Goal: Use online tool/utility: Utilize a website feature to perform a specific function

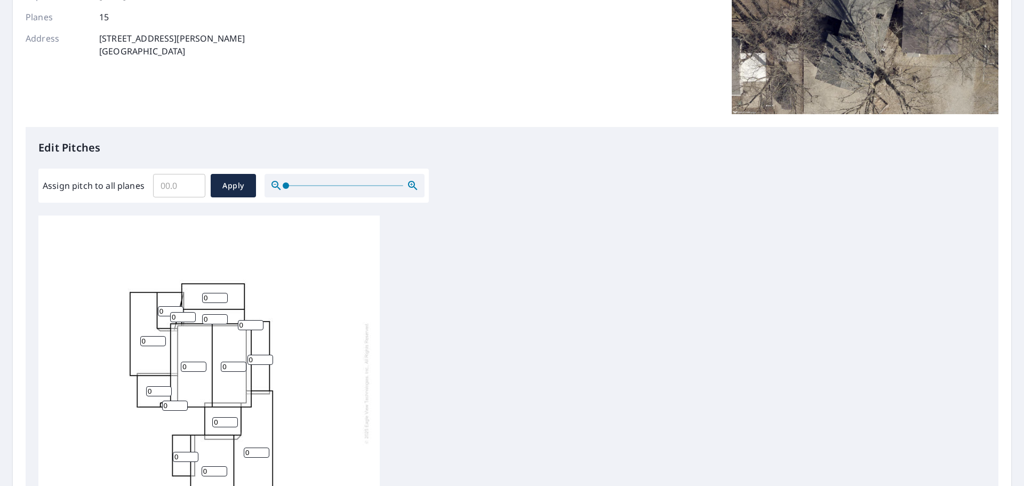
scroll to position [160, 0]
click at [160, 181] on input "Assign pitch to all planes" at bounding box center [179, 185] width 52 height 30
click at [192, 182] on input "0.1" at bounding box center [179, 185] width 52 height 30
click at [192, 182] on input "0.2" at bounding box center [179, 185] width 52 height 30
click at [192, 182] on input "0.3" at bounding box center [179, 185] width 52 height 30
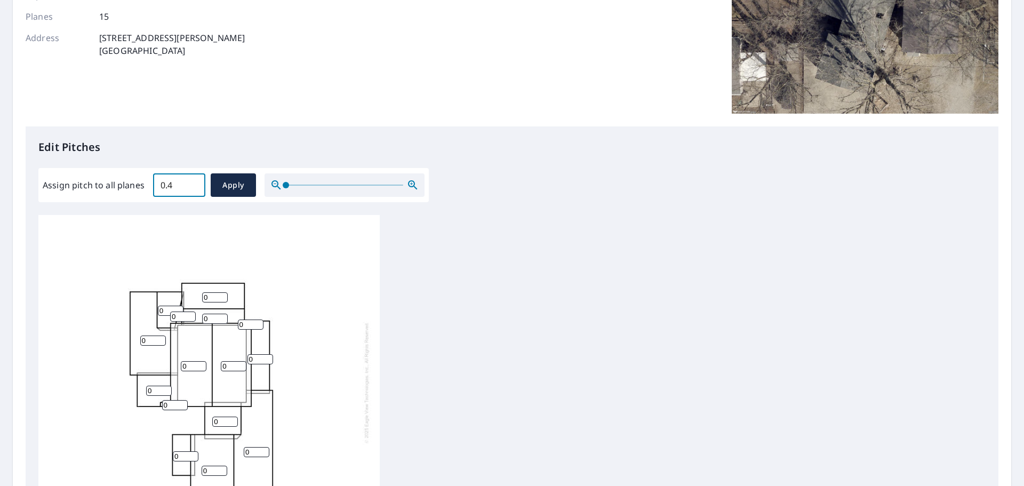
click at [192, 182] on input "0.4" at bounding box center [179, 185] width 52 height 30
click at [192, 182] on input "0.5" at bounding box center [179, 185] width 52 height 30
click at [192, 182] on input "0.6" at bounding box center [179, 185] width 52 height 30
click at [192, 182] on input "0.7" at bounding box center [179, 185] width 52 height 30
click at [192, 182] on input "0.8" at bounding box center [179, 185] width 52 height 30
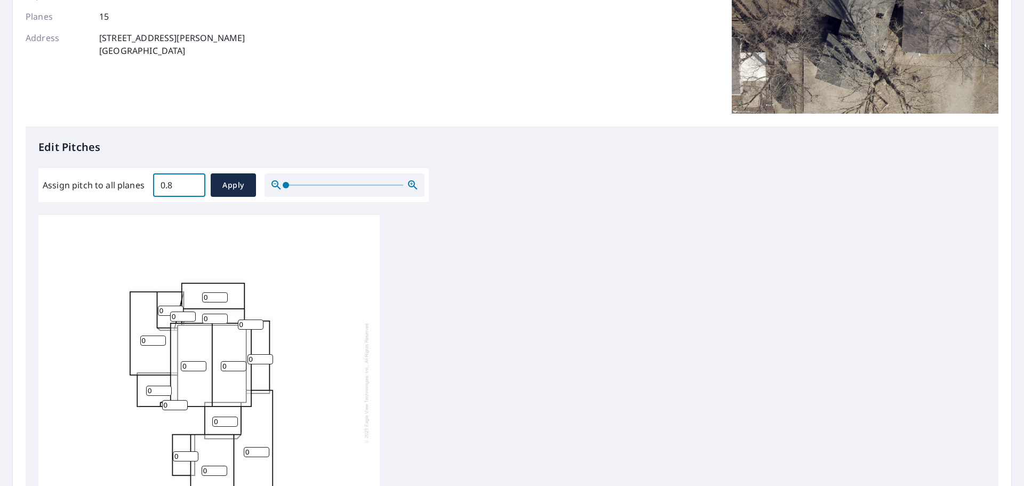
drag, startPoint x: 160, startPoint y: 184, endPoint x: 194, endPoint y: 185, distance: 34.1
click at [194, 185] on input "0.8" at bounding box center [179, 185] width 52 height 30
type input "6"
click at [227, 186] on span "Apply" at bounding box center [233, 185] width 28 height 13
type input "6"
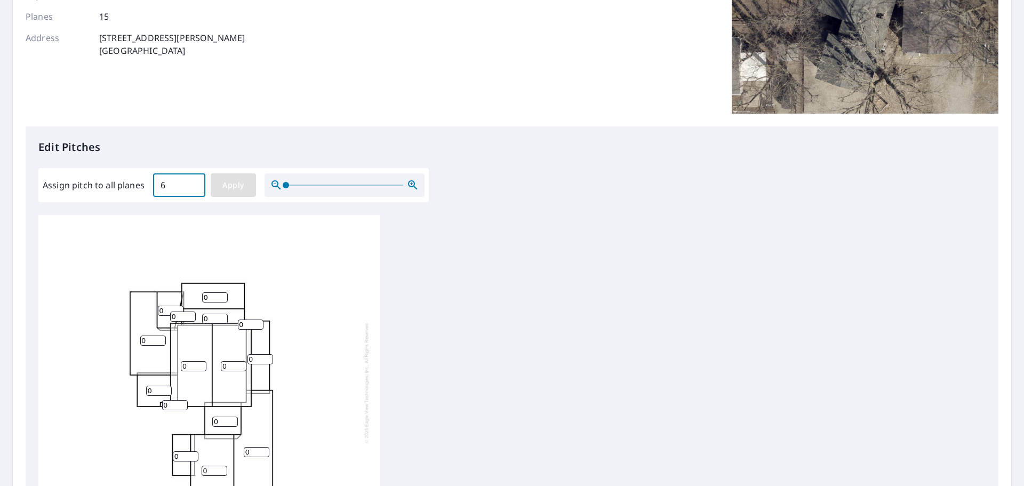
type input "6"
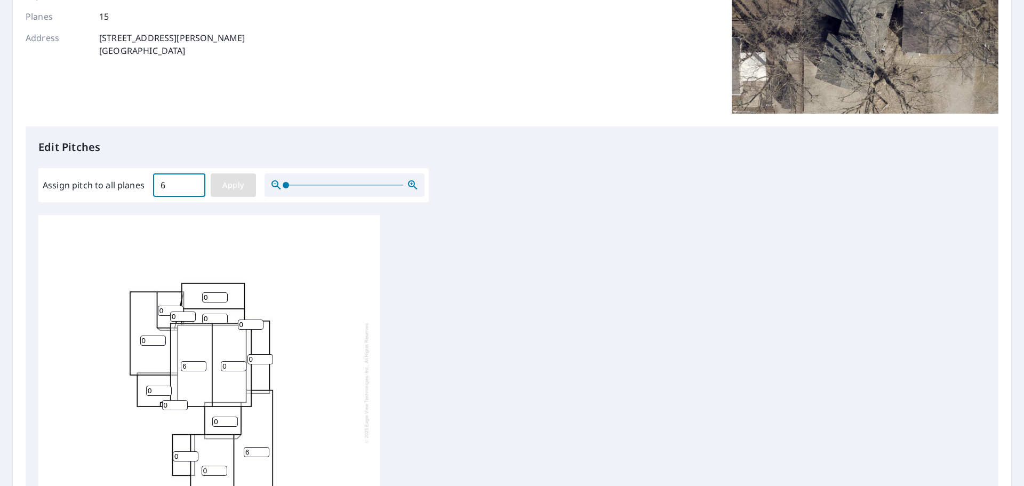
type input "6"
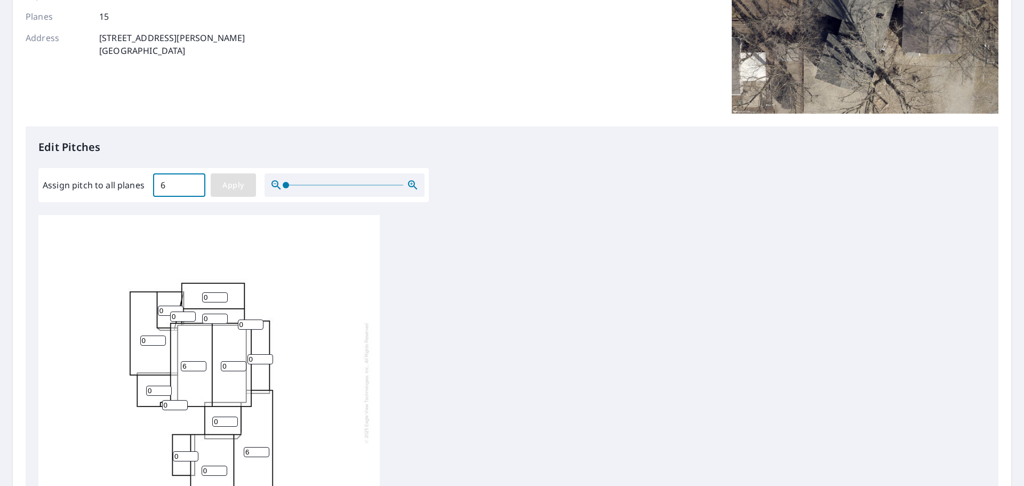
type input "6"
click at [241, 189] on span "Apply" at bounding box center [233, 185] width 28 height 13
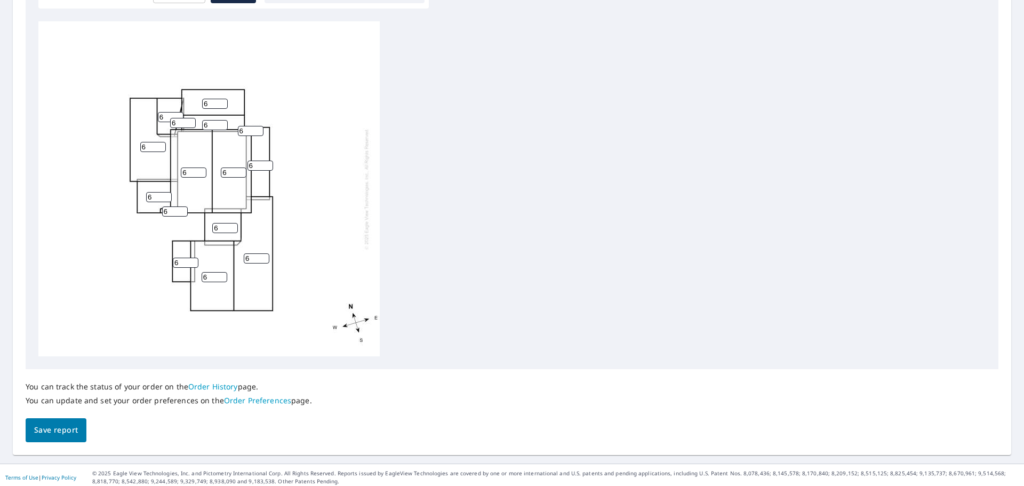
scroll to position [359, 0]
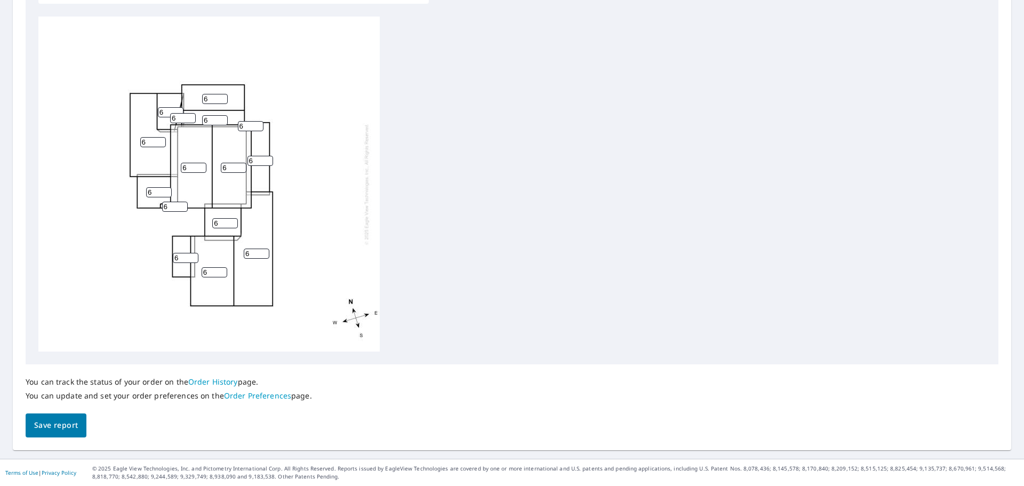
click at [53, 429] on span "Save report" at bounding box center [56, 425] width 44 height 13
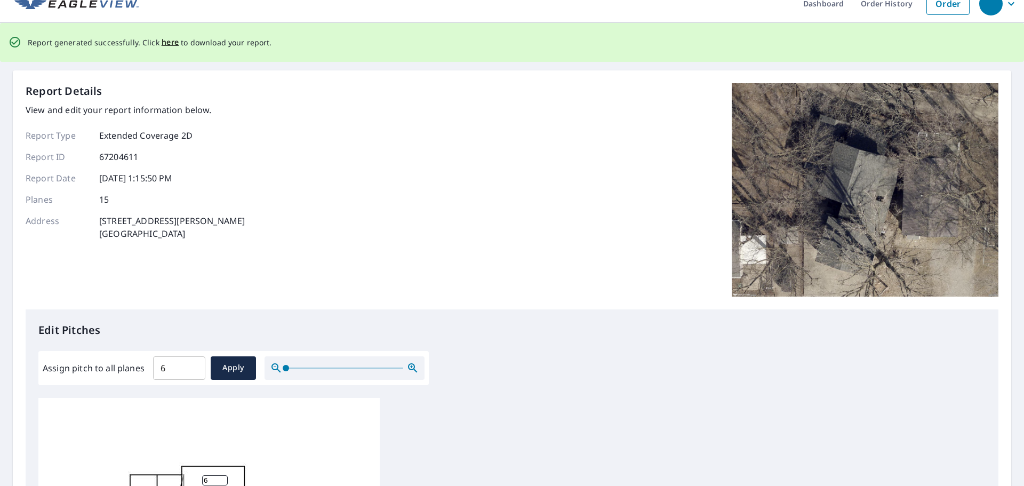
scroll to position [0, 0]
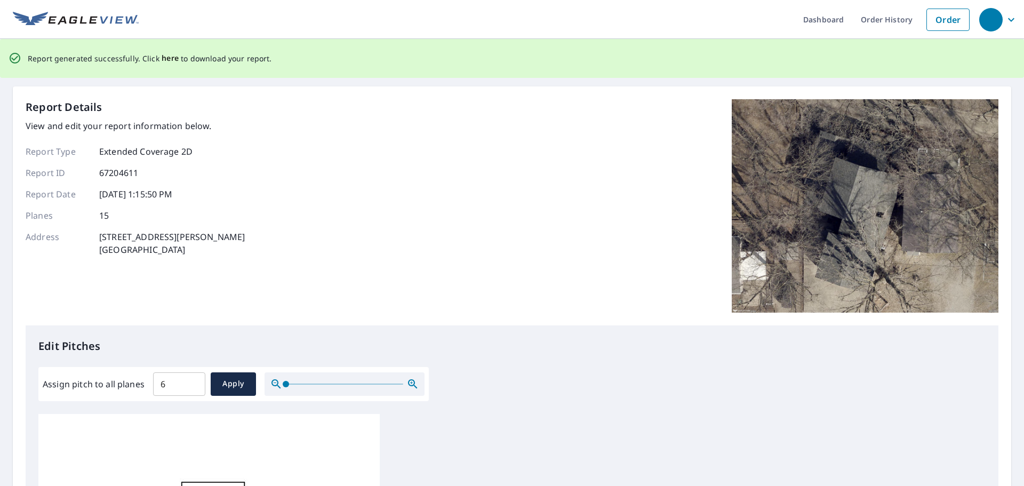
click at [168, 58] on span "here" at bounding box center [171, 58] width 18 height 13
